Goal: Information Seeking & Learning: Learn about a topic

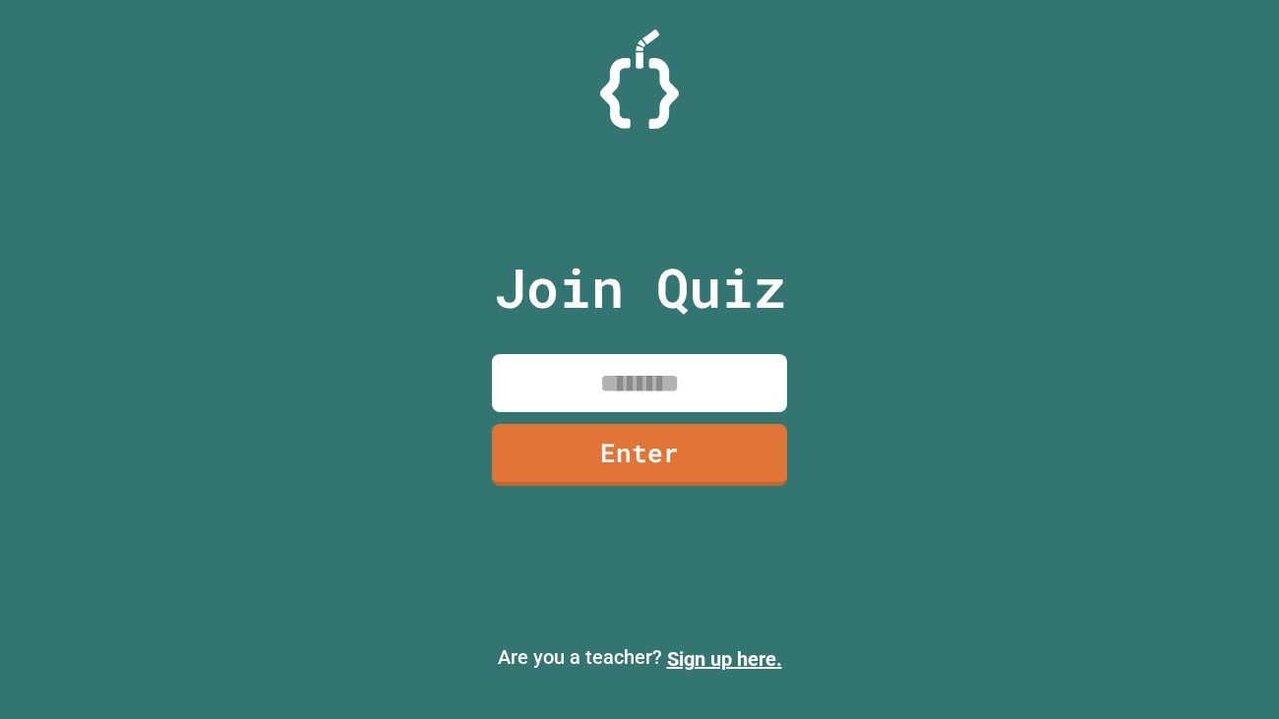
click at [588, 402] on input at bounding box center [639, 383] width 295 height 58
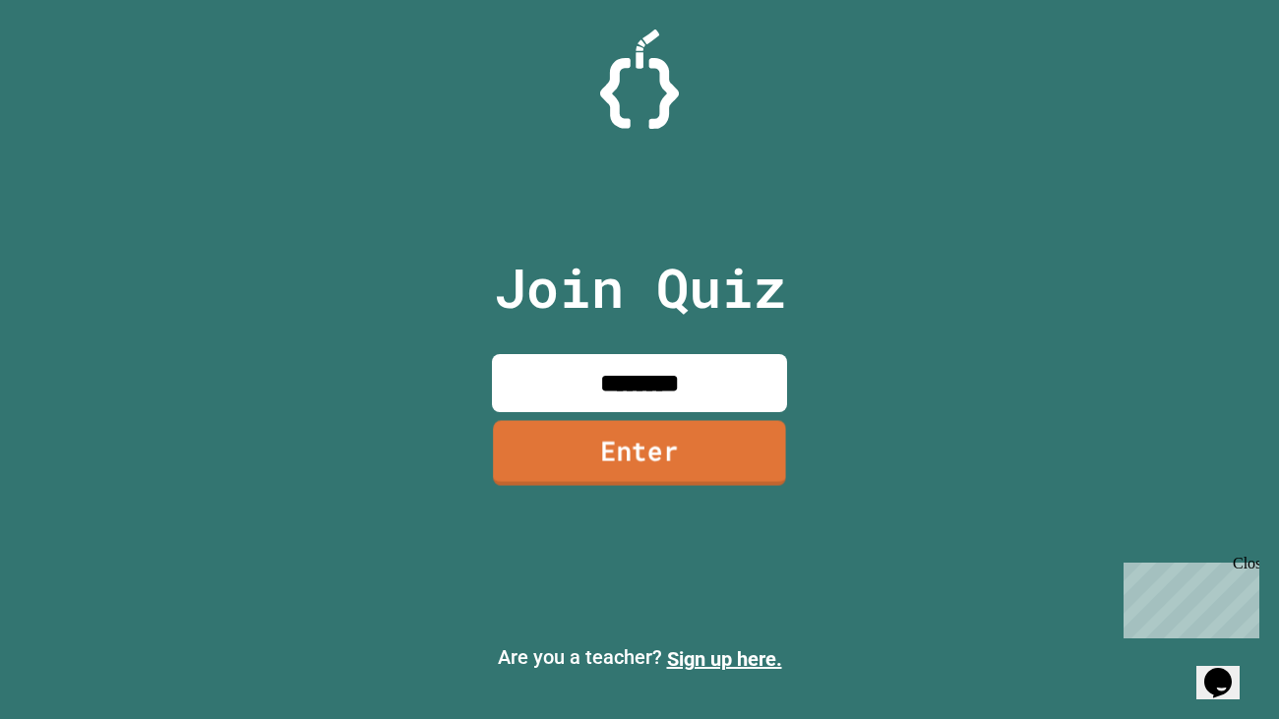
type input "********"
click at [585, 436] on link "Enter" at bounding box center [639, 452] width 293 height 65
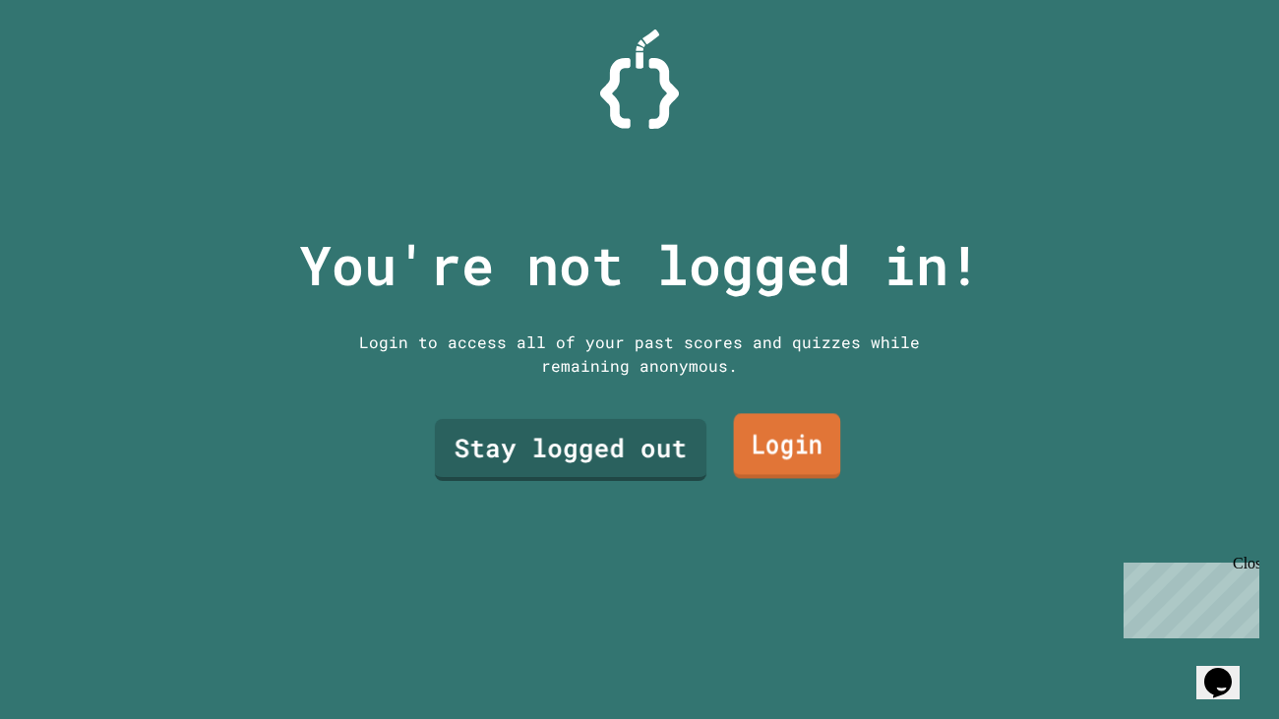
click at [777, 457] on link "Login" at bounding box center [787, 446] width 107 height 65
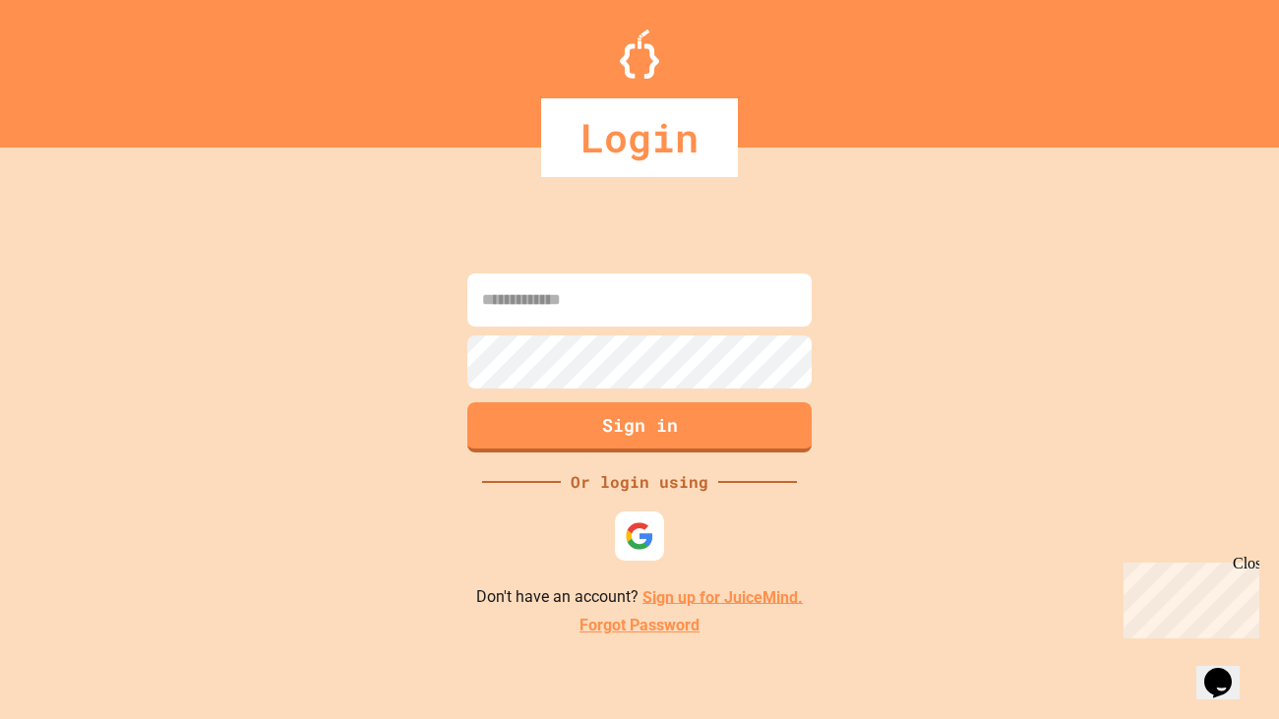
click at [652, 545] on img at bounding box center [640, 537] width 30 height 30
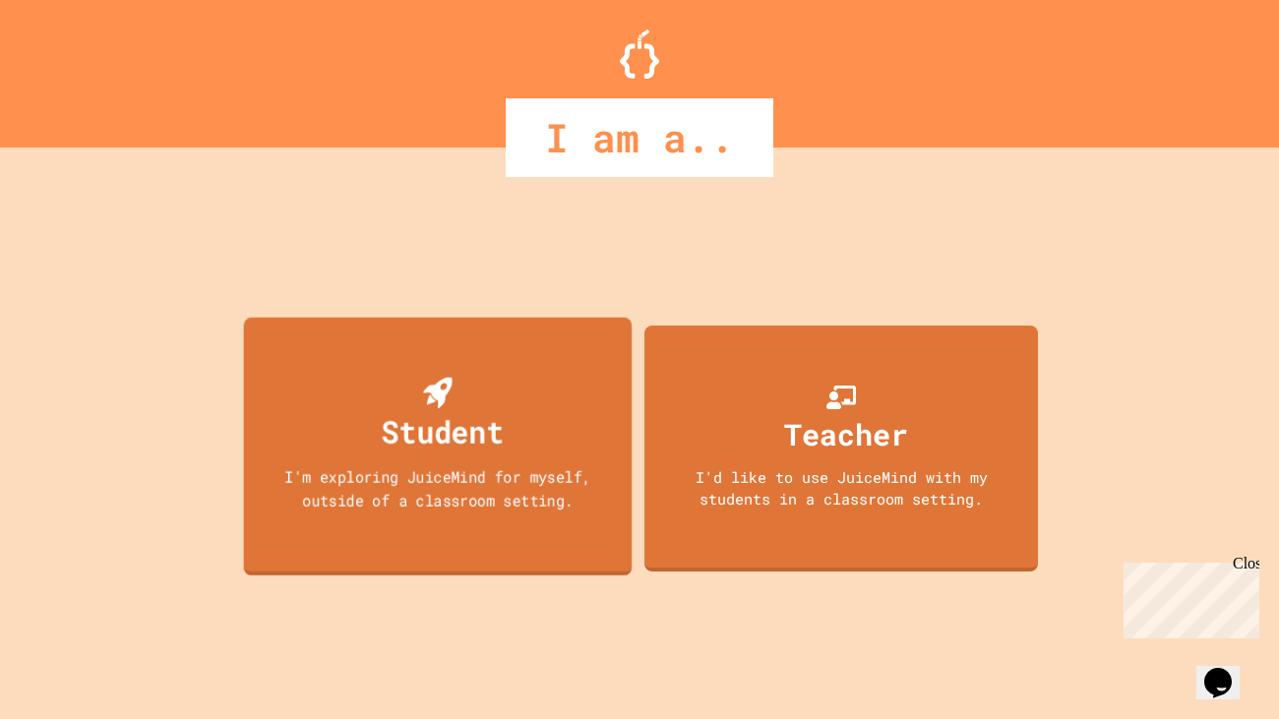
click at [524, 519] on div "Student I'm exploring JuiceMind for myself, outside of a classroom setting." at bounding box center [438, 446] width 389 height 259
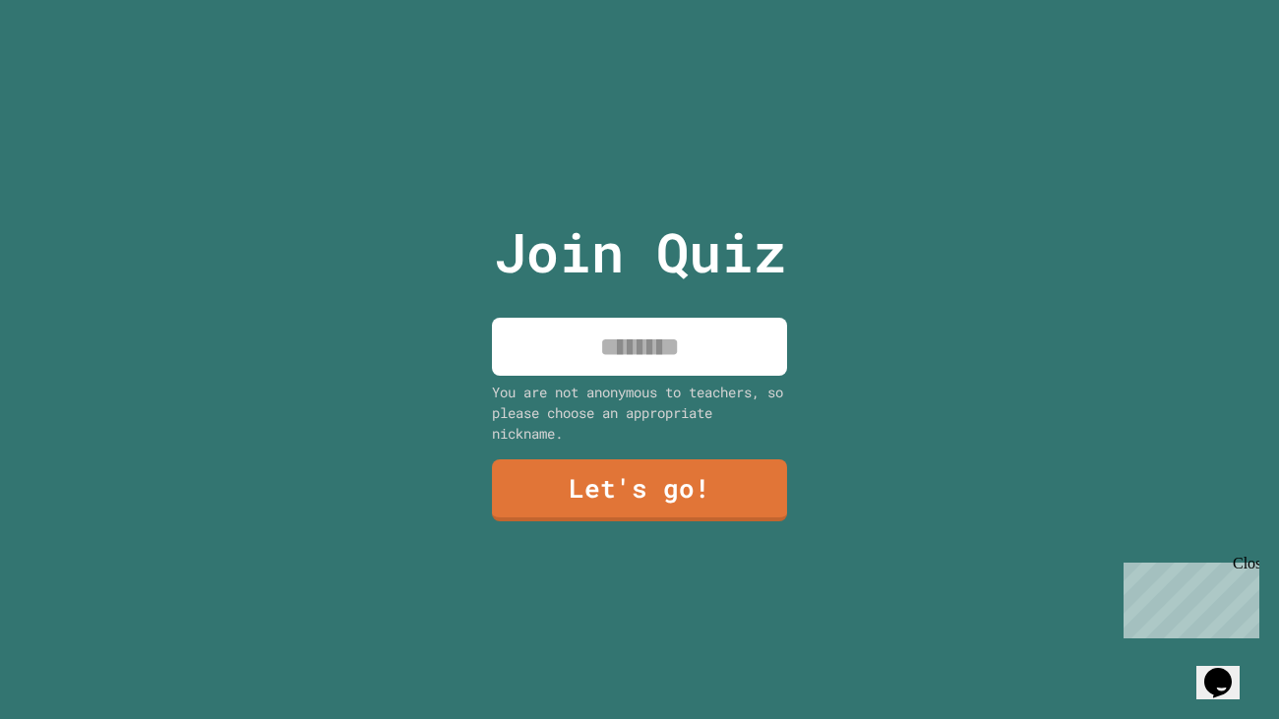
click at [663, 345] on input at bounding box center [639, 347] width 295 height 58
click at [575, 319] on input "*" at bounding box center [639, 347] width 295 height 58
click at [663, 337] on input "*" at bounding box center [639, 347] width 295 height 58
type input "******"
click at [645, 471] on link "Let's go!" at bounding box center [639, 490] width 298 height 63
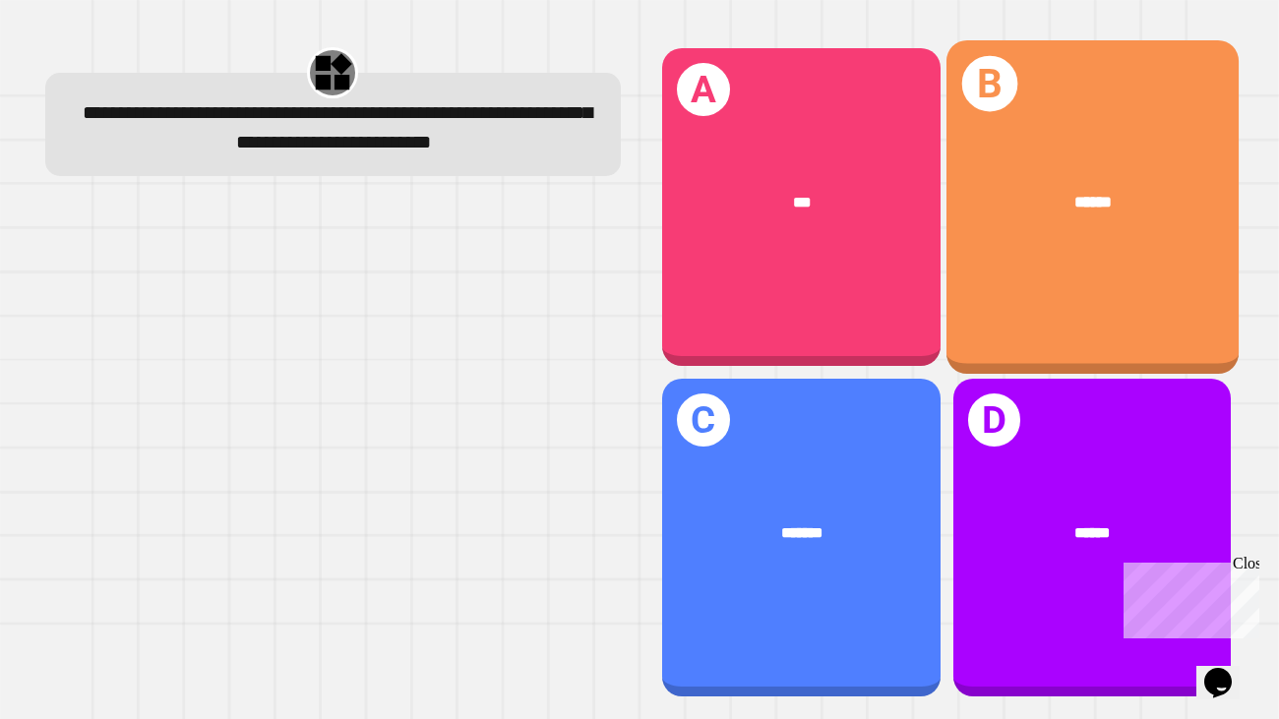
click at [990, 289] on div "B ******" at bounding box center [1092, 207] width 292 height 334
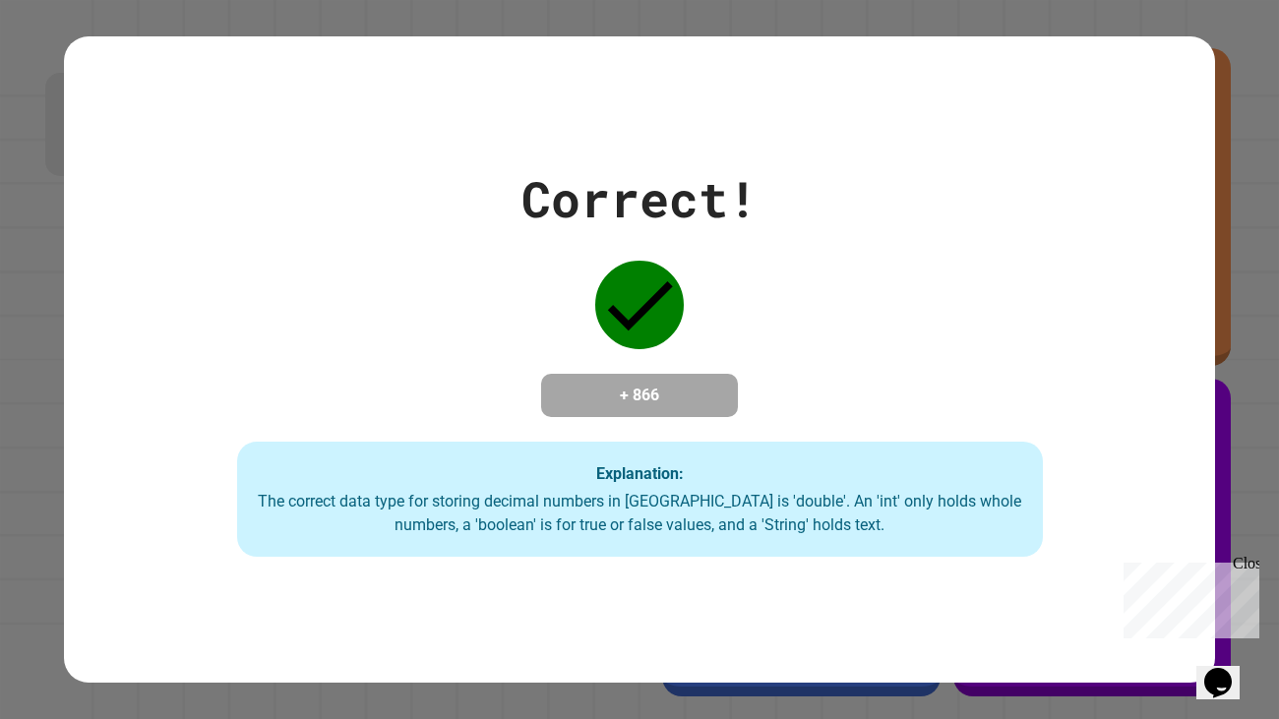
click at [1154, 368] on div "Correct! + 866 Explanation: The correct data type for storing decimal numbers i…" at bounding box center [639, 360] width 1151 height 396
click at [1247, 565] on div "Close" at bounding box center [1245, 567] width 25 height 25
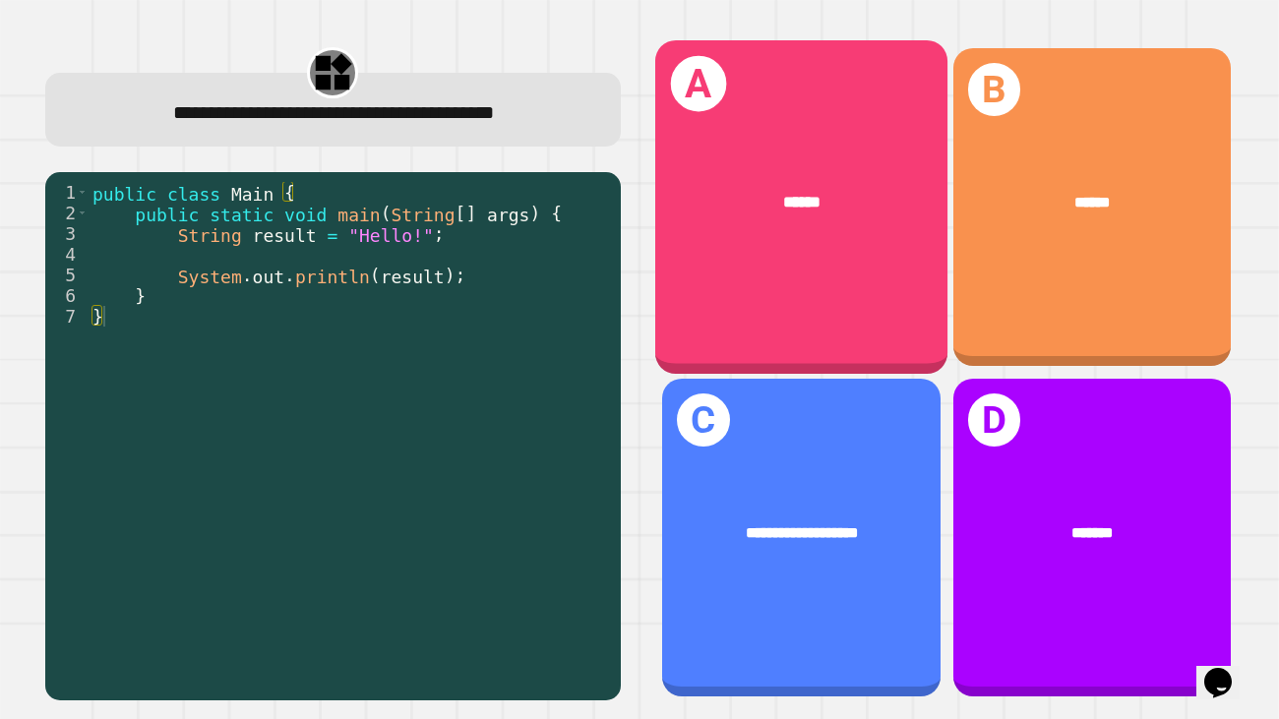
click at [829, 272] on div "A ******" at bounding box center [801, 207] width 292 height 334
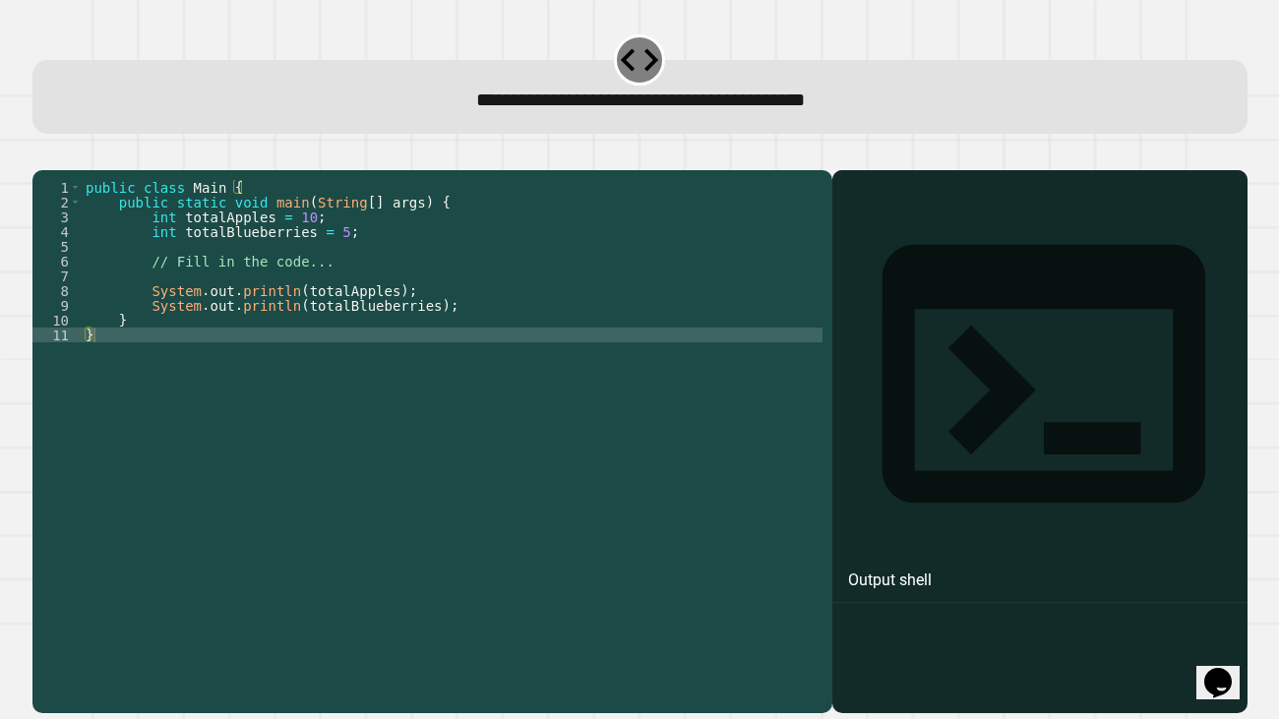
click at [895, 274] on div at bounding box center [1040, 469] width 396 height 485
click at [888, 226] on div "Output shell" at bounding box center [1040, 386] width 415 height 432
click at [883, 245] on icon at bounding box center [1044, 374] width 323 height 258
click at [98, 368] on div "public class Main { public static void main ( String [ ] args ) { int totalAppl…" at bounding box center [452, 431] width 741 height 502
click at [236, 337] on div "public class Main { public static void main ( String [ ] args ) { int totalAppl…" at bounding box center [452, 431] width 741 height 502
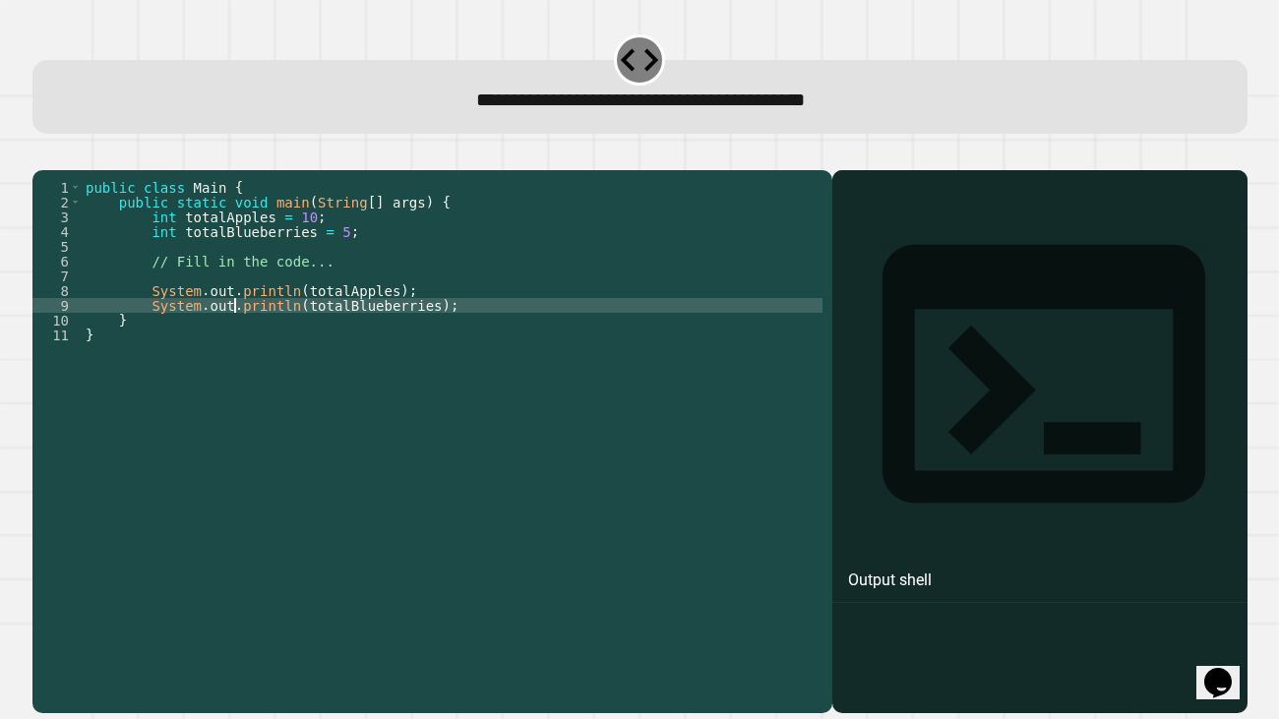
click at [353, 338] on div "public class Main { public static void main ( String [ ] args ) { int totalAppl…" at bounding box center [452, 431] width 741 height 502
click at [340, 293] on div "public class Main { public static void main ( String [ ] args ) { int totalAppl…" at bounding box center [452, 431] width 741 height 502
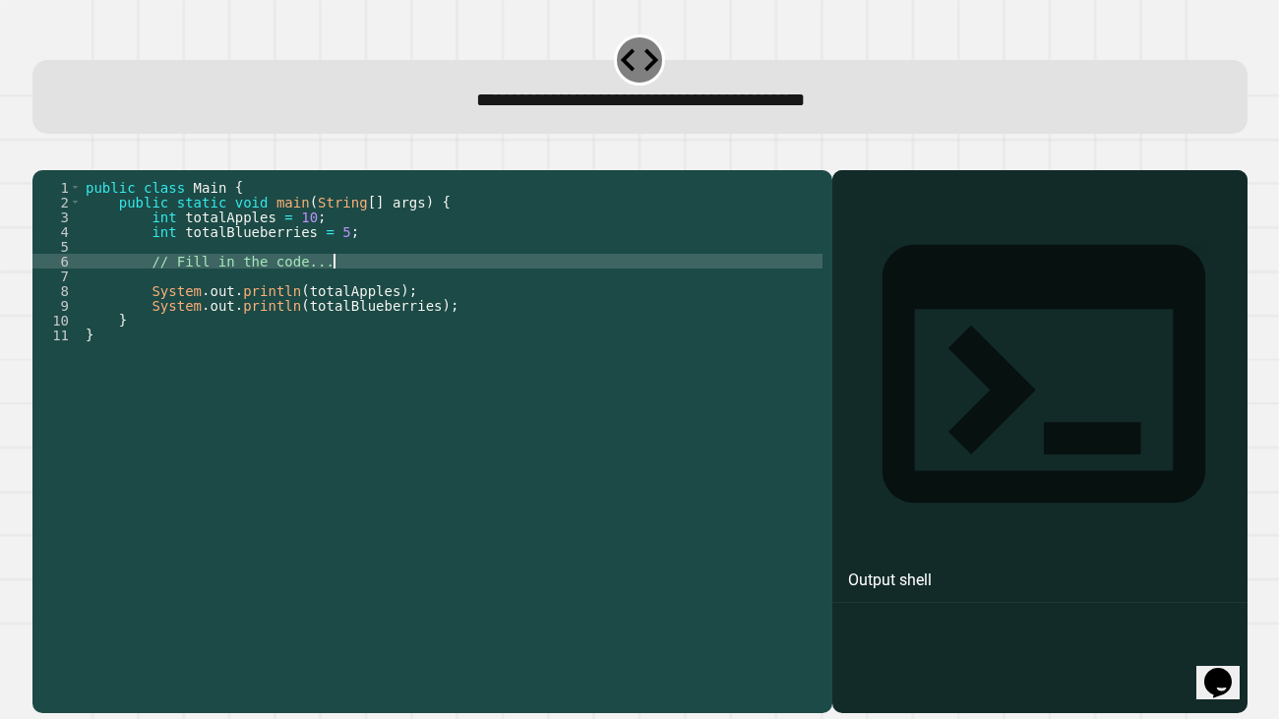
click at [61, 170] on icon "button" at bounding box center [55, 166] width 11 height 14
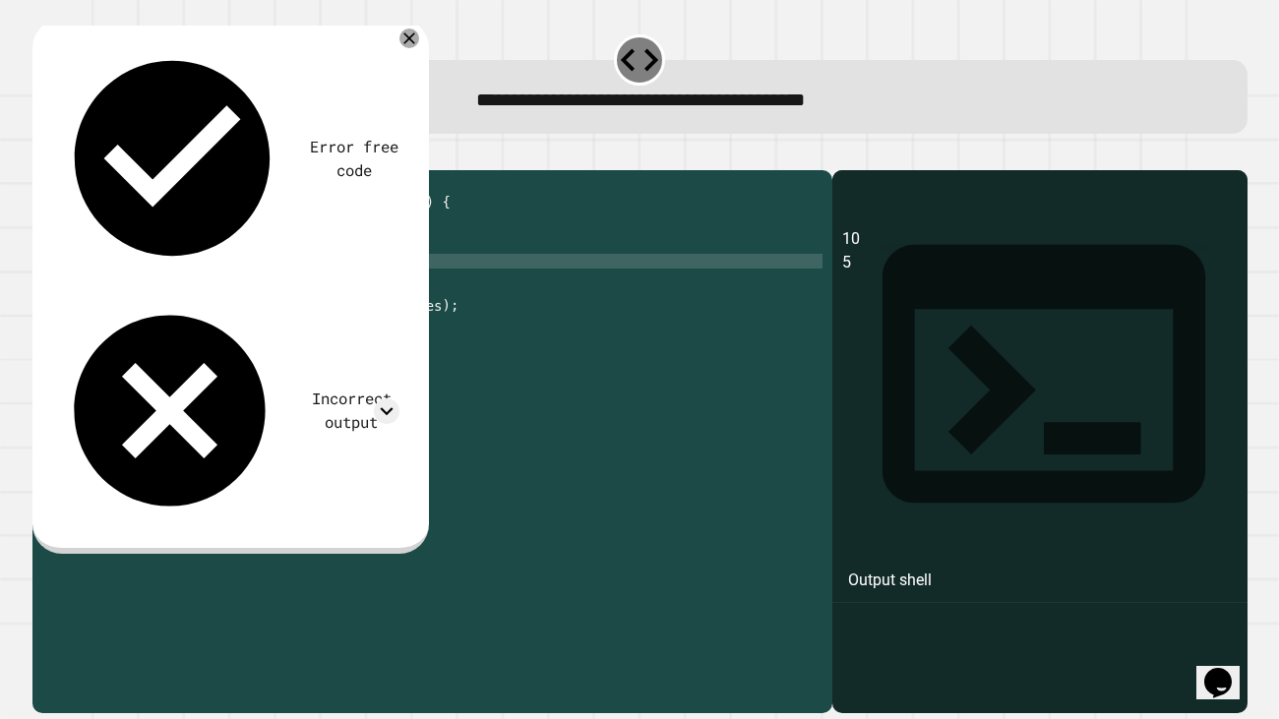
click at [316, 246] on div "public class Main { public static void main ( String [ ] args ) { int totalAppl…" at bounding box center [452, 431] width 741 height 502
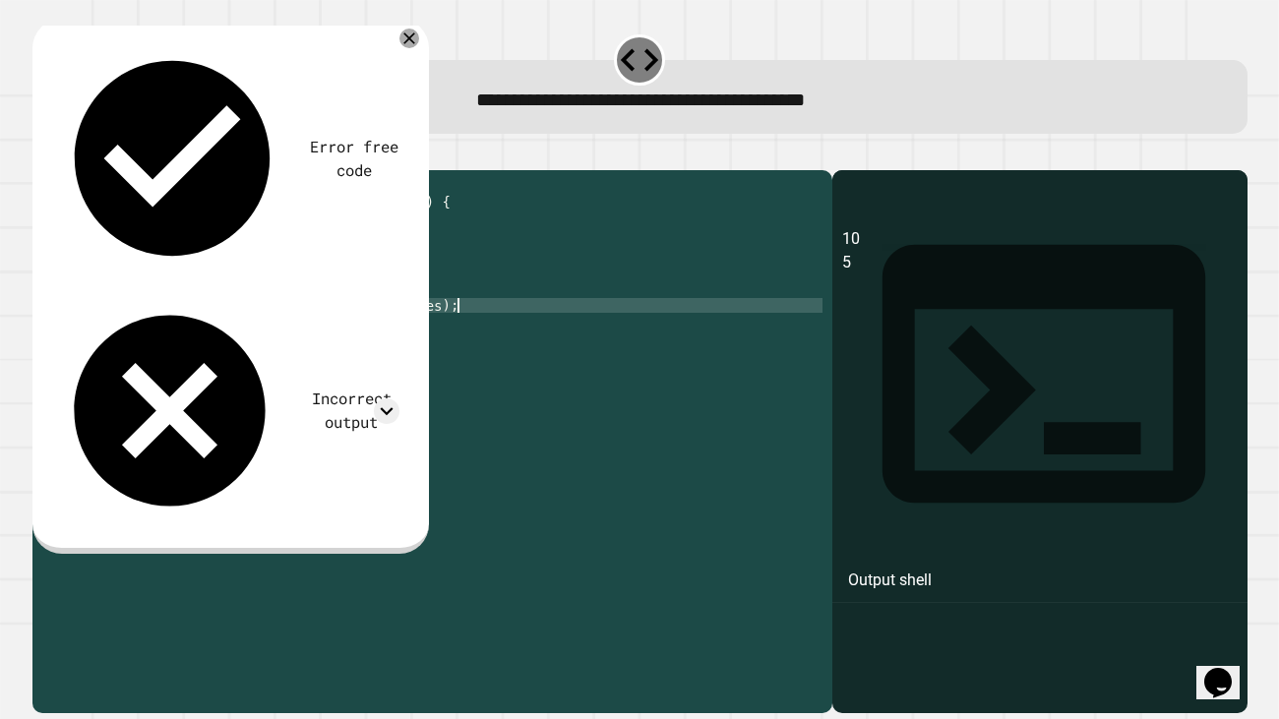
click at [489, 335] on div "public class Main { public static void main ( String [ ] args ) { int totalAppl…" at bounding box center [452, 431] width 741 height 502
drag, startPoint x: 489, startPoint y: 335, endPoint x: 154, endPoint y: 336, distance: 335.6
click at [154, 336] on div "public class Main { public static void main ( String [ ] args ) { int totalAppl…" at bounding box center [452, 431] width 741 height 502
click at [489, 334] on div "public class Main { public static void main ( String [ ] args ) { int totalAppl…" at bounding box center [452, 416] width 741 height 472
click at [338, 286] on div "public class Main { public static void main ( String [ ] args ) { int totalAppl…" at bounding box center [452, 431] width 741 height 502
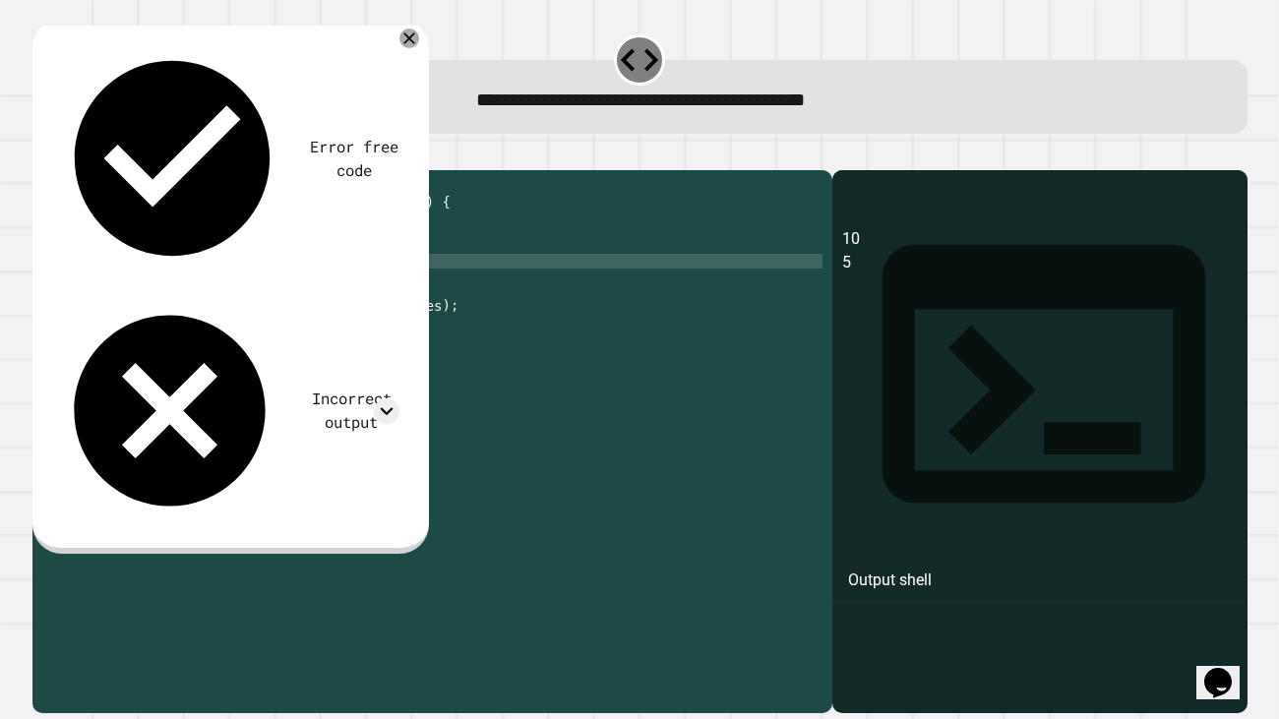
click at [327, 274] on div "public class Main { public static void main ( String [ ] args ) { int totalAppl…" at bounding box center [452, 431] width 741 height 502
click at [349, 257] on div "public class Main { public static void main ( String [ ] args ) { int totalAppl…" at bounding box center [452, 431] width 741 height 502
click at [42, 155] on icon "button" at bounding box center [42, 155] width 0 height 0
click at [341, 260] on div "public class Main { public static void main ( String [ ] args ) { int totalAppl…" at bounding box center [452, 431] width 741 height 502
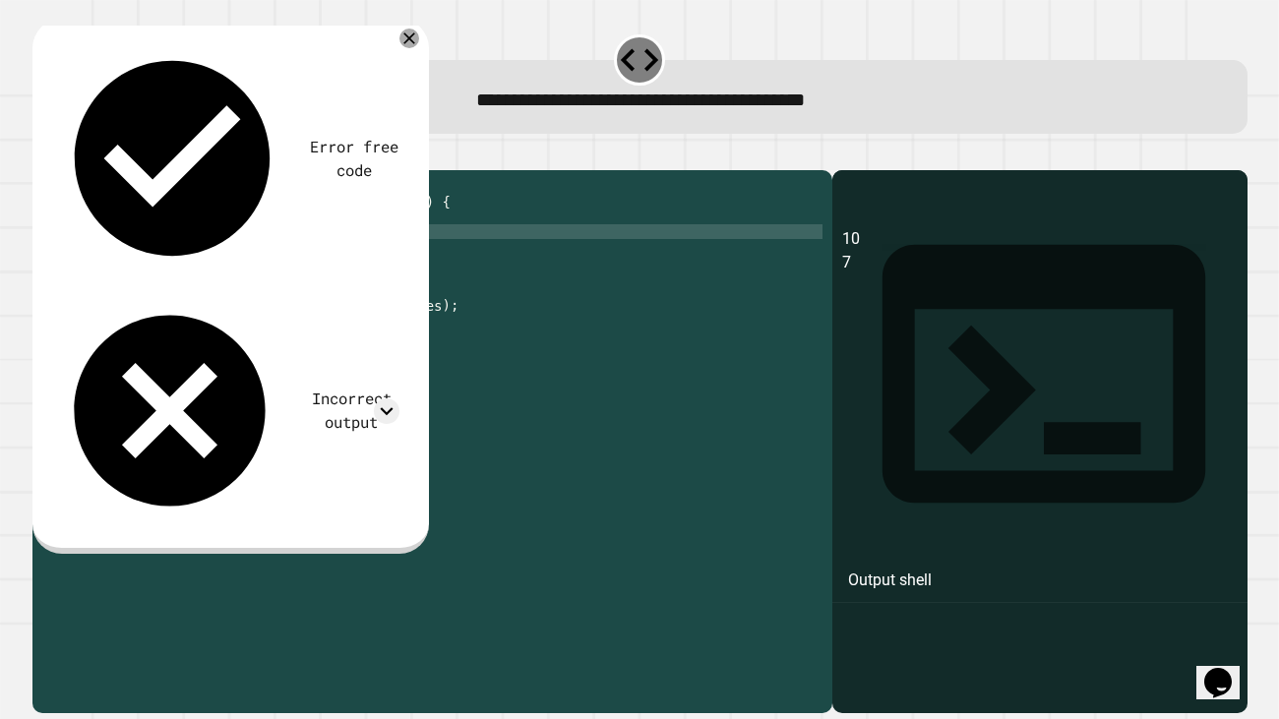
type textarea "**********"
click at [42, 155] on icon "button" at bounding box center [42, 155] width 0 height 0
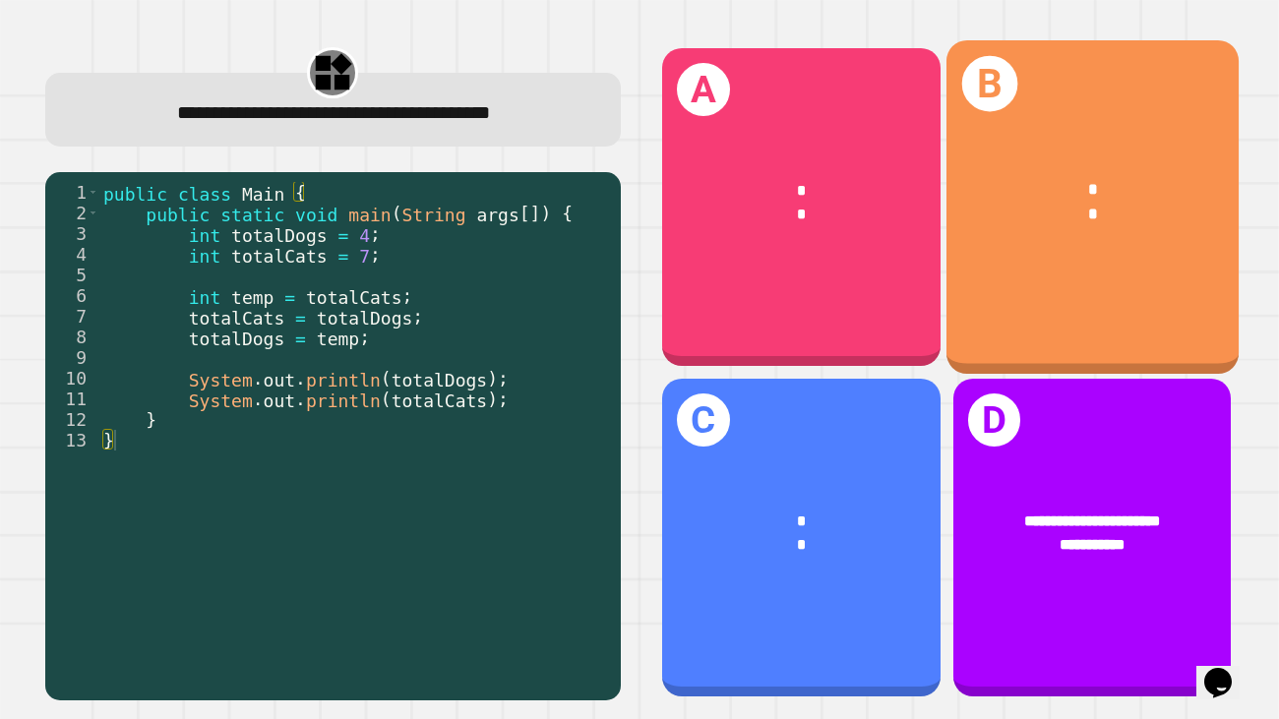
click at [1101, 264] on div "B * *" at bounding box center [1092, 207] width 292 height 334
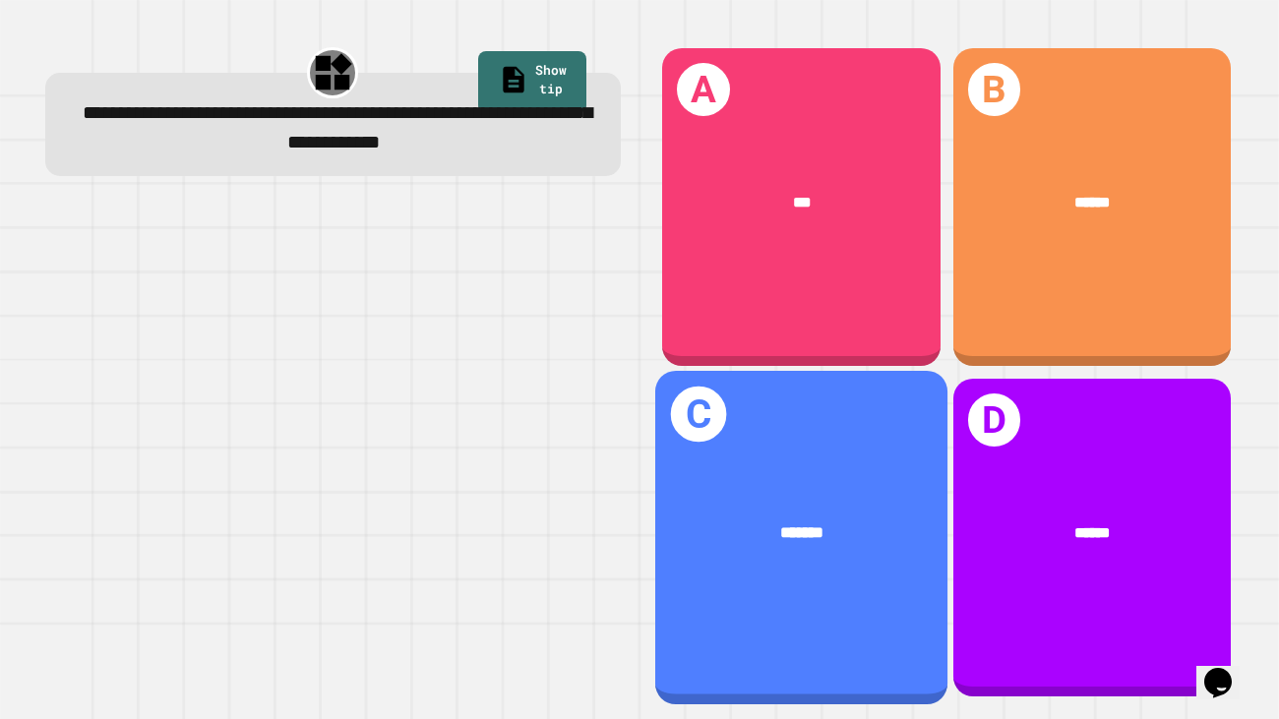
click at [823, 539] on span "*******" at bounding box center [801, 533] width 43 height 16
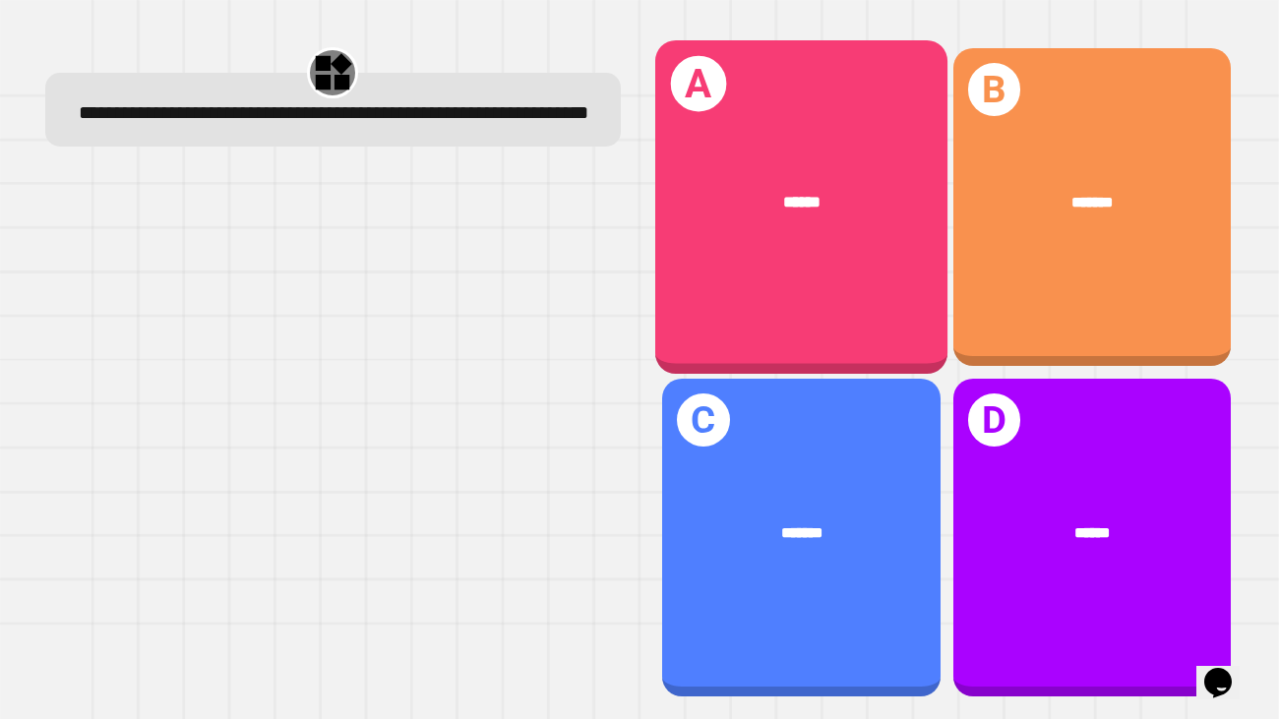
click at [830, 305] on div "A ******" at bounding box center [801, 207] width 292 height 334
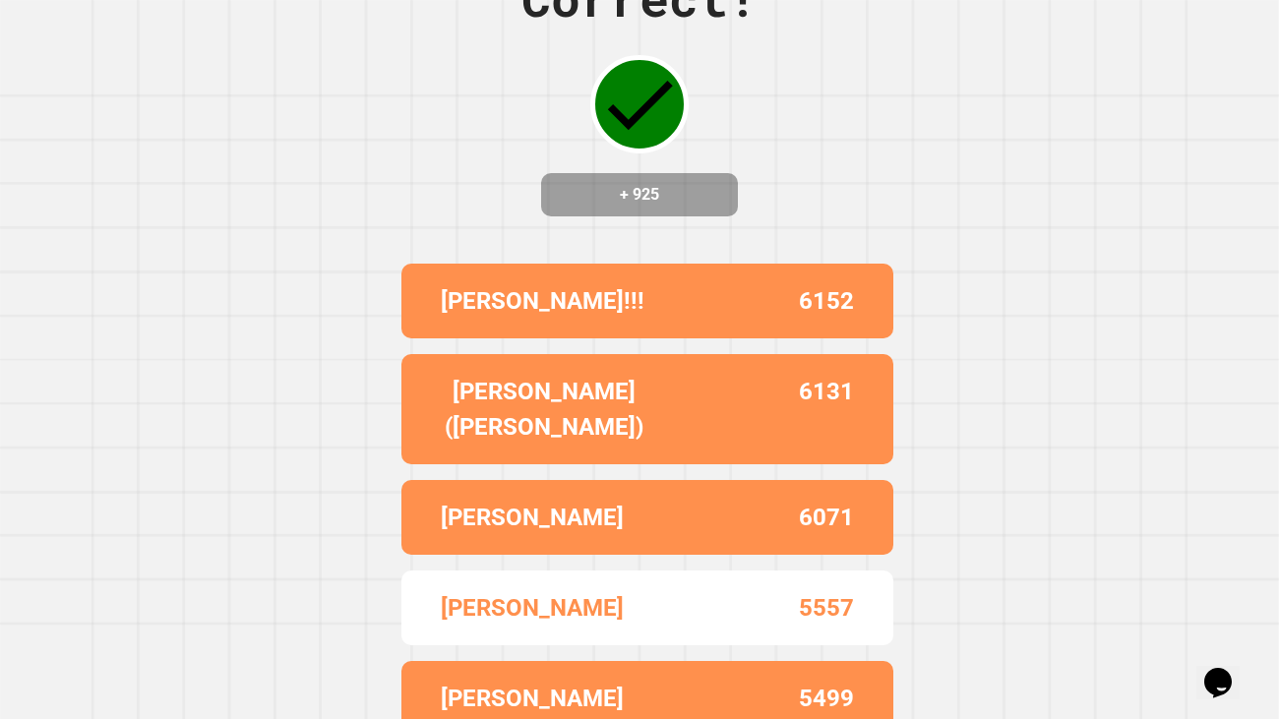
scroll to position [84, 0]
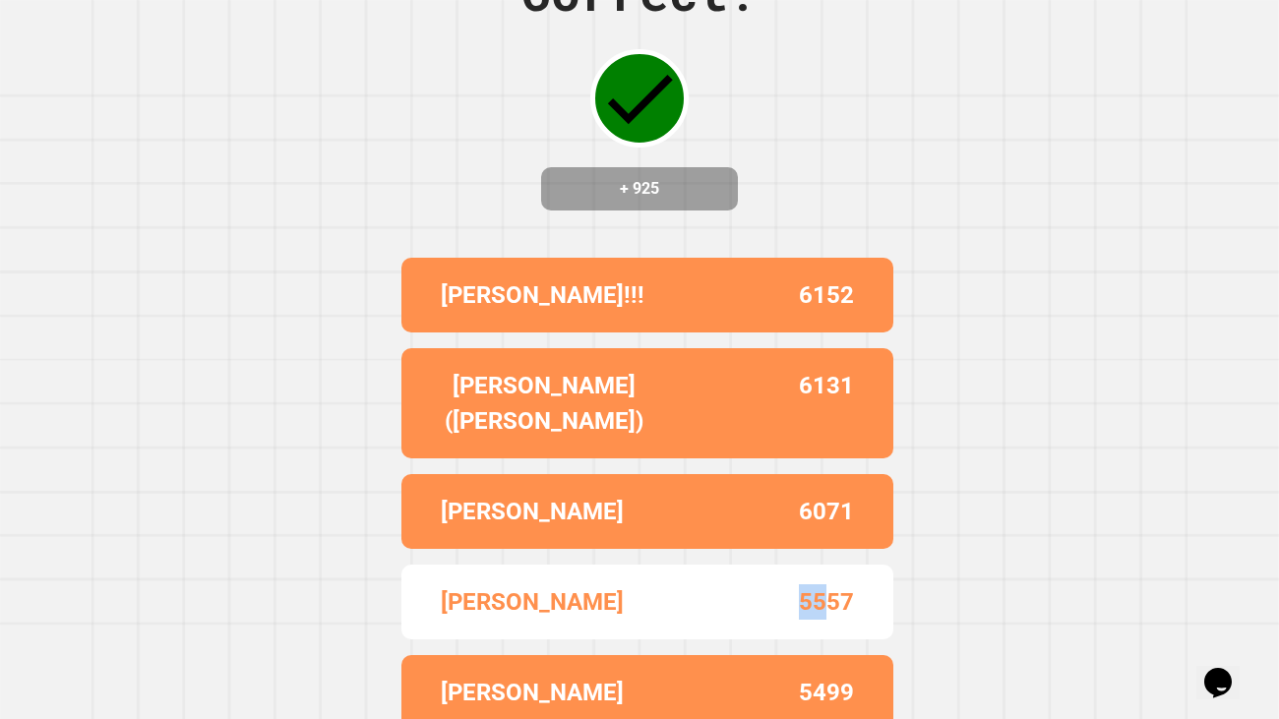
drag, startPoint x: 775, startPoint y: 591, endPoint x: 826, endPoint y: 611, distance: 53.9
click at [826, 611] on div "[PERSON_NAME] 5557" at bounding box center [648, 602] width 492 height 75
click at [817, 591] on p "5557" at bounding box center [826, 602] width 55 height 35
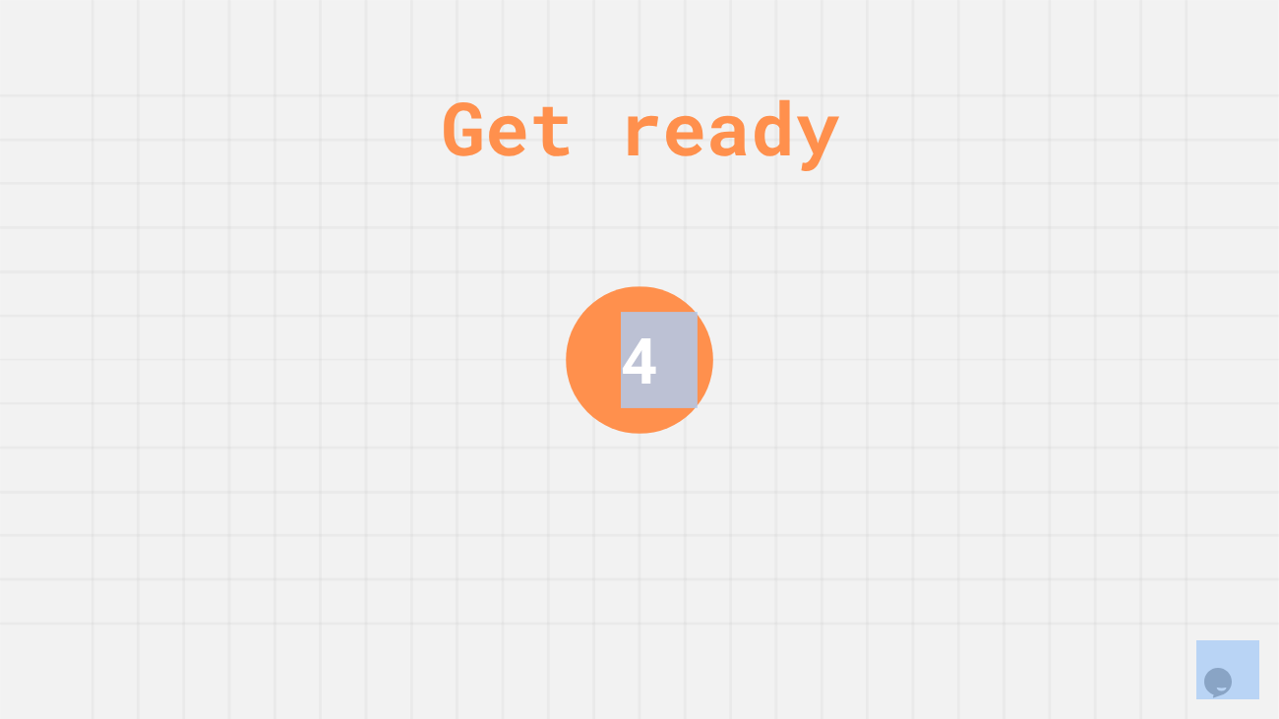
scroll to position [0, 0]
click at [817, 591] on div "Get ready 4" at bounding box center [639, 359] width 1279 height 719
click at [818, 591] on div "Get ready 3" at bounding box center [639, 359] width 1279 height 719
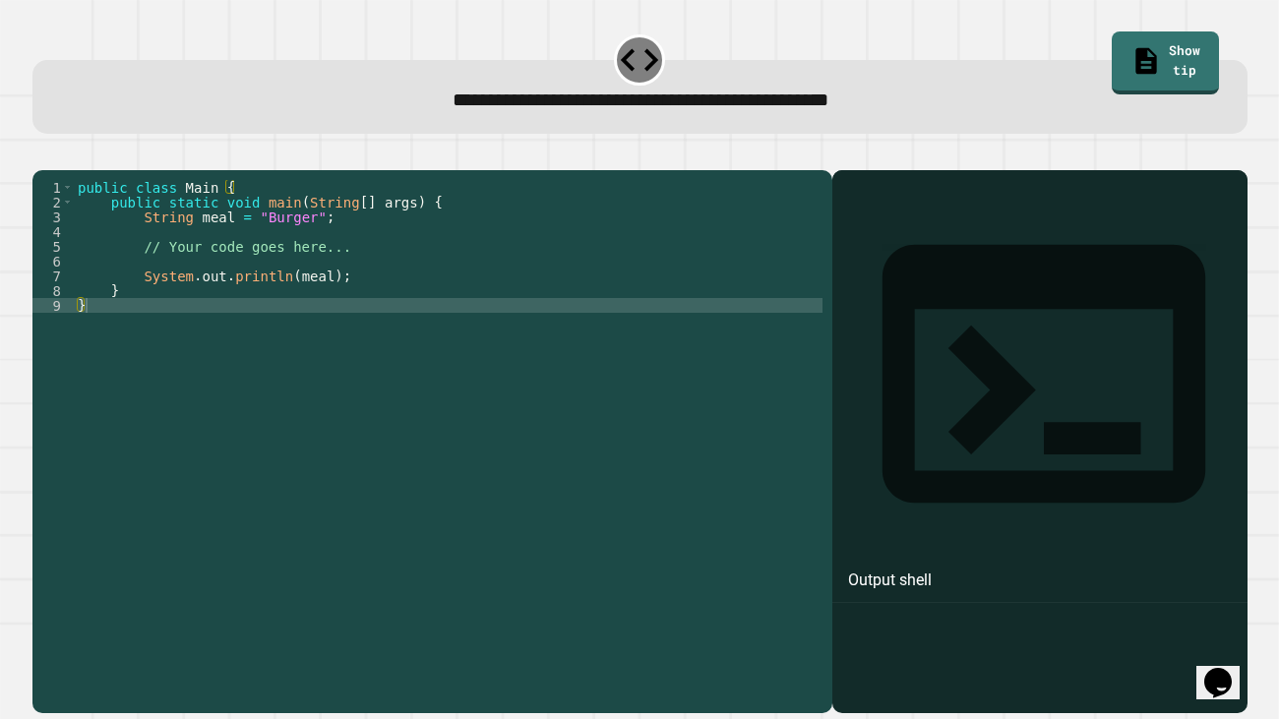
click at [311, 249] on div "public class Main { public static void main ( String [ ] args ) { String meal =…" at bounding box center [448, 431] width 749 height 502
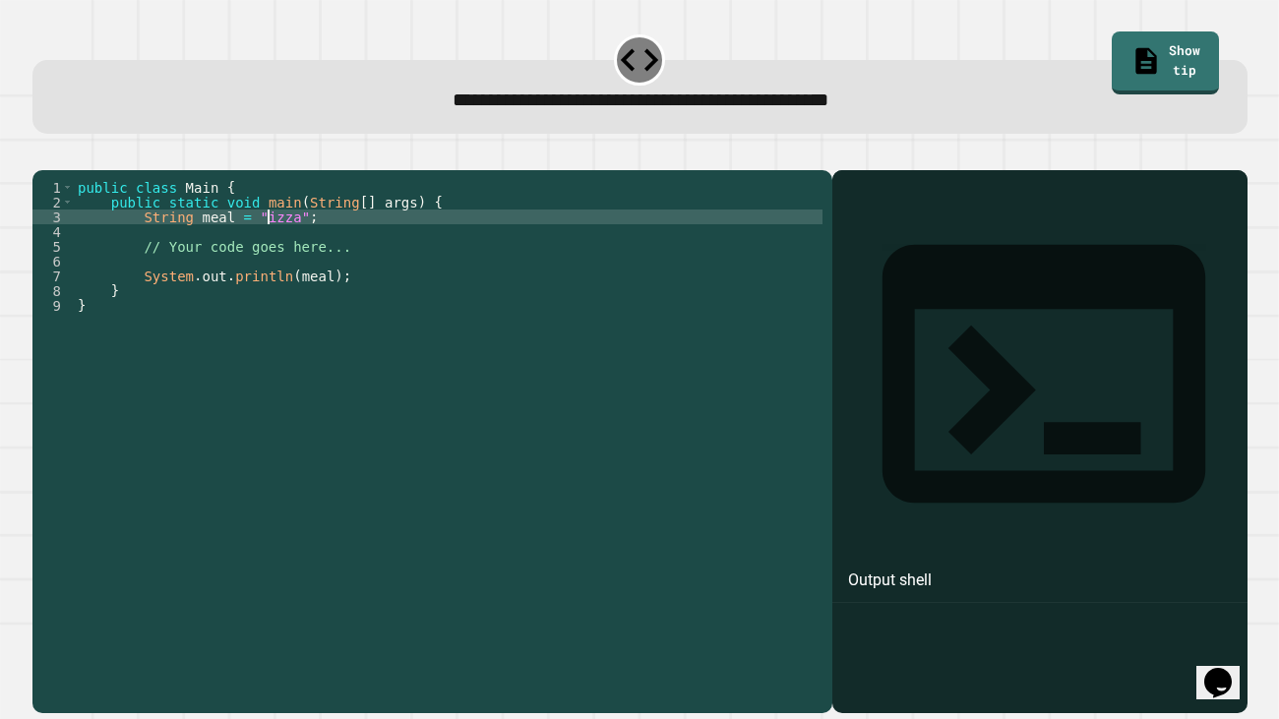
scroll to position [0, 15]
type textarea "**********"
click at [61, 168] on icon "button" at bounding box center [55, 166] width 11 height 14
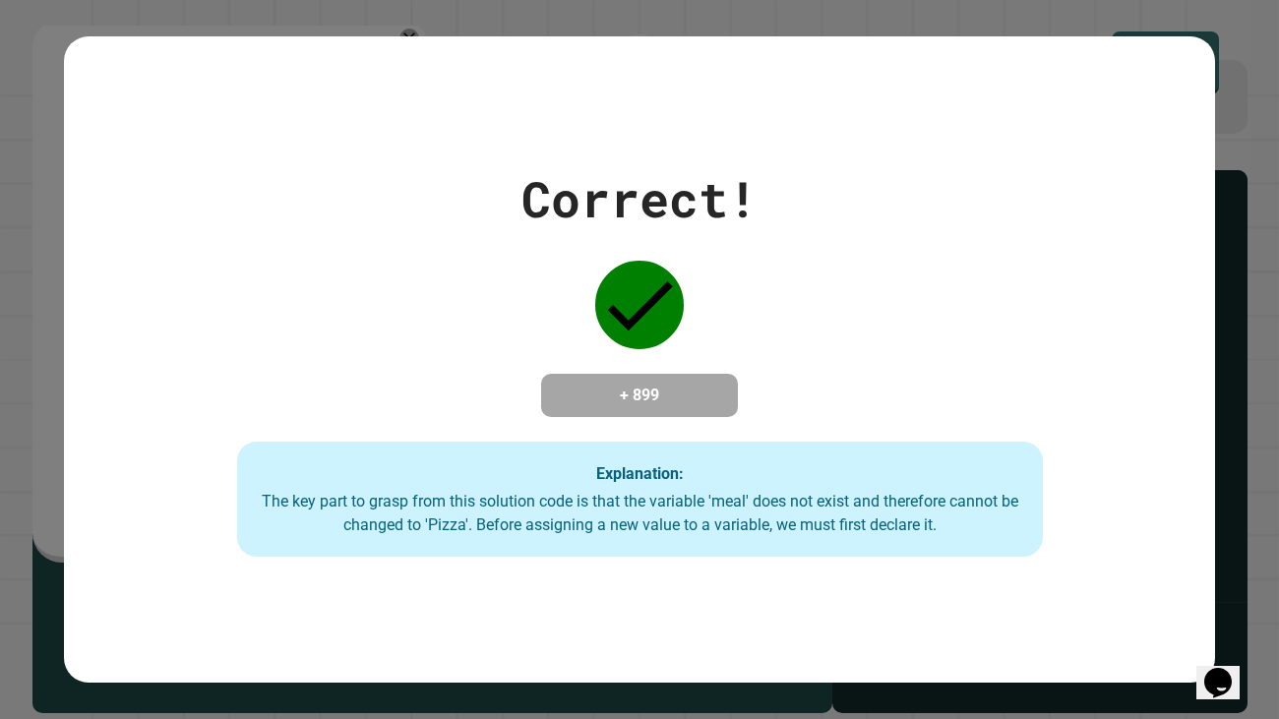
click at [557, 569] on div "Correct! + 899 Explanation: The key part to grasp from this solution code is th…" at bounding box center [639, 360] width 1151 height 648
